Goal: Navigation & Orientation: Understand site structure

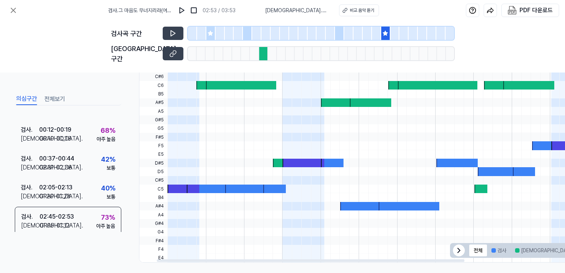
scroll to position [0, 24]
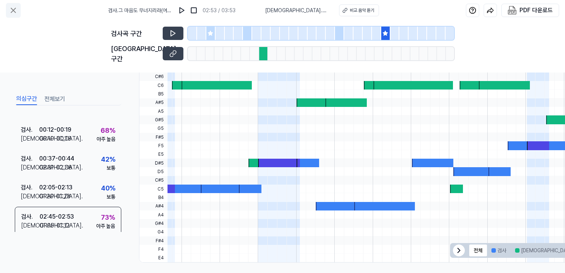
click at [10, 10] on icon at bounding box center [13, 10] width 9 height 9
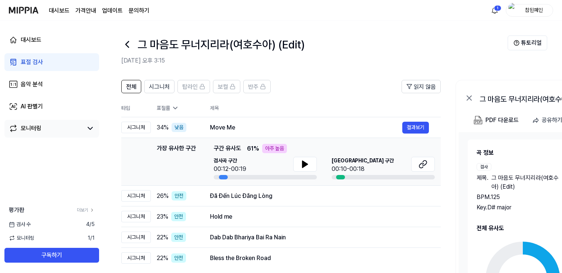
click at [84, 120] on div "모니터링" at bounding box center [51, 129] width 95 height 18
drag, startPoint x: 84, startPoint y: 120, endPoint x: 80, endPoint y: 127, distance: 7.9
click at [80, 127] on link "모니터링" at bounding box center [46, 128] width 74 height 9
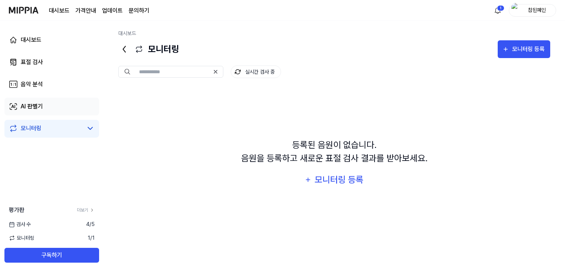
click at [72, 108] on link "AI 판별기" at bounding box center [51, 107] width 95 height 18
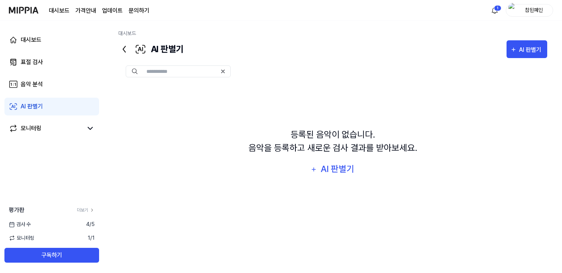
click at [70, 93] on div "대시보드 표절 검사 음악 분석 AI 판별기 모니터링" at bounding box center [51, 84] width 103 height 127
click at [68, 91] on link "음악 분석" at bounding box center [51, 84] width 95 height 18
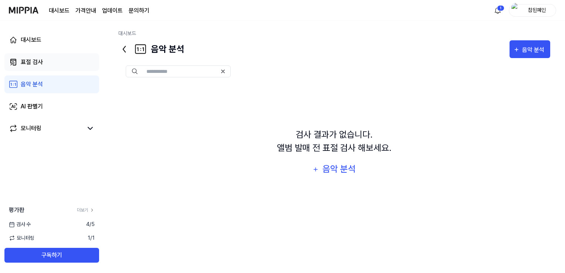
click at [65, 65] on link "표절 검사" at bounding box center [51, 62] width 95 height 18
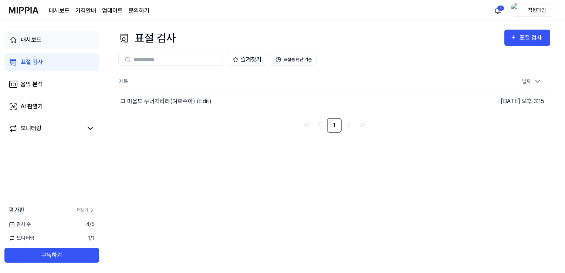
click at [72, 38] on link "대시보드" at bounding box center [51, 40] width 95 height 18
